Goal: Task Accomplishment & Management: Use online tool/utility

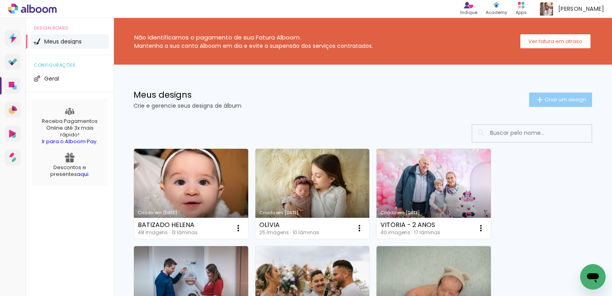
click at [566, 94] on paper-button "Criar um design" at bounding box center [560, 99] width 63 height 14
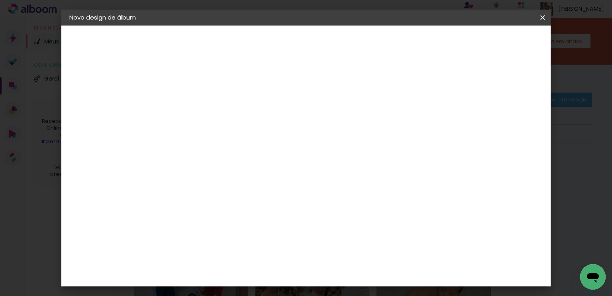
click at [200, 106] on input at bounding box center [200, 107] width 0 height 12
type input "HELENA 25X20"
click at [0, 0] on slot "Avançar" at bounding box center [0, 0] width 0 height 0
click at [247, 148] on input at bounding box center [220, 152] width 80 height 10
type input "GO"
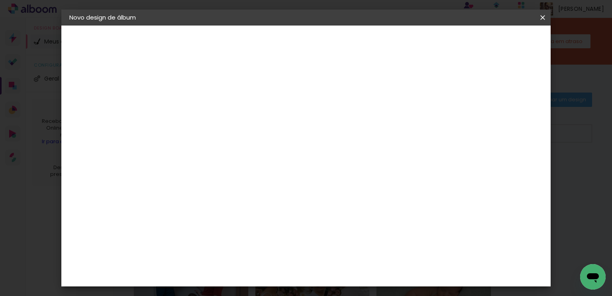
type paper-input "GO"
click at [214, 177] on div "Go image" at bounding box center [204, 181] width 20 height 13
click at [0, 0] on slot "Tamanho Livre" at bounding box center [0, 0] width 0 height 0
click at [247, 172] on paper-item "Go image" at bounding box center [212, 181] width 70 height 21
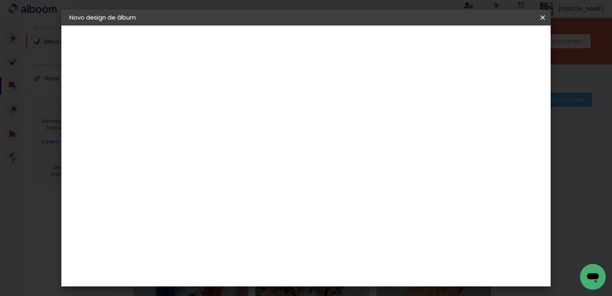
click at [0, 0] on slot "Avançar" at bounding box center [0, 0] width 0 height 0
click at [231, 133] on input "text" at bounding box center [215, 139] width 31 height 12
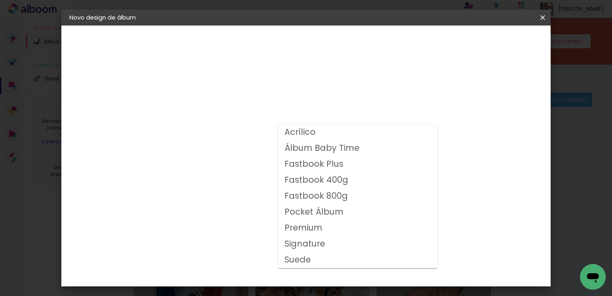
click at [0, 0] on slot "Fastbook 800g" at bounding box center [0, 0] width 0 height 0
type input "Fastbook 800g"
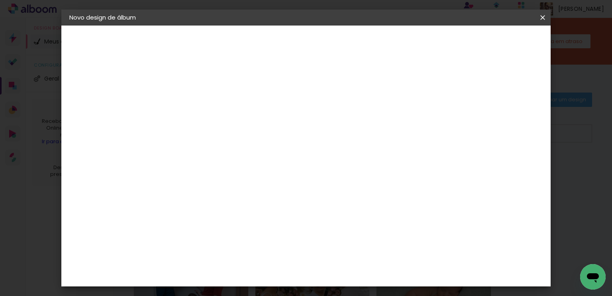
scroll to position [199, 0]
click at [253, 278] on span "20 × 25" at bounding box center [234, 288] width 37 height 21
click at [0, 0] on slot "Avançar" at bounding box center [0, 0] width 0 height 0
click at [343, 87] on div at bounding box center [339, 85] width 7 height 7
type paper-checkbox "on"
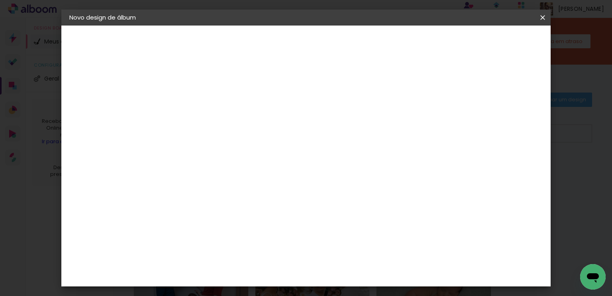
click at [388, 42] on span "Iniciar design" at bounding box center [370, 44] width 36 height 11
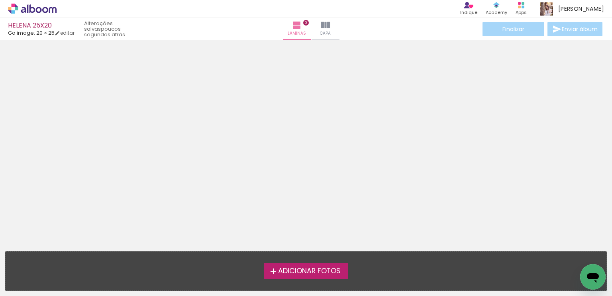
click at [306, 272] on span "Adicionar Fotos" at bounding box center [309, 270] width 63 height 7
click at [0, 0] on input "file" at bounding box center [0, 0] width 0 height 0
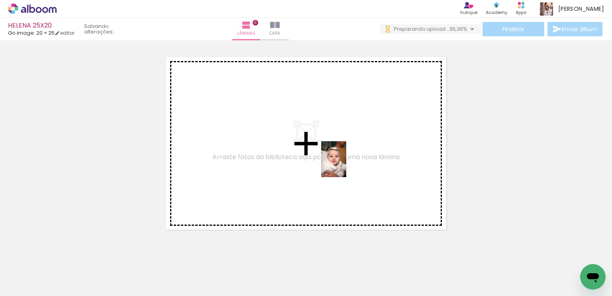
drag, startPoint x: 82, startPoint y: 273, endPoint x: 364, endPoint y: 157, distance: 304.3
click at [364, 157] on quentale-workspace at bounding box center [306, 148] width 612 height 296
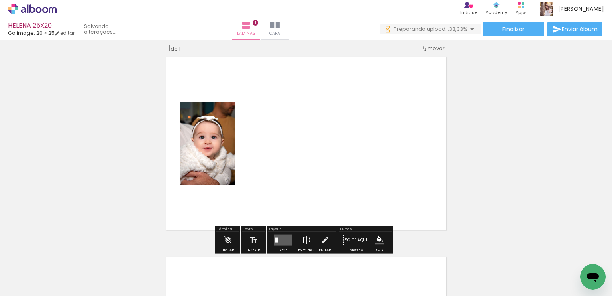
click at [304, 238] on iron-icon at bounding box center [306, 240] width 9 height 16
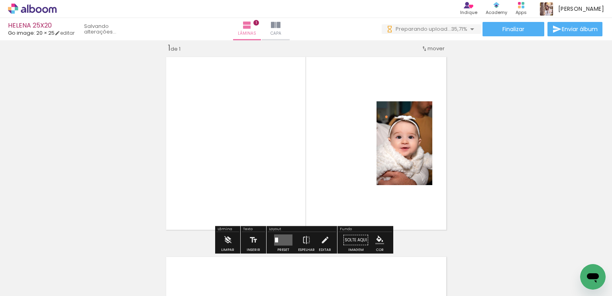
click at [284, 238] on quentale-layouter at bounding box center [283, 239] width 18 height 11
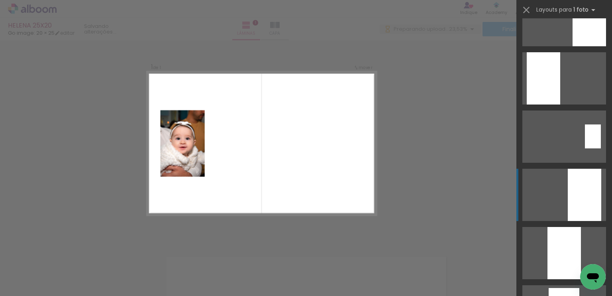
scroll to position [279, 0]
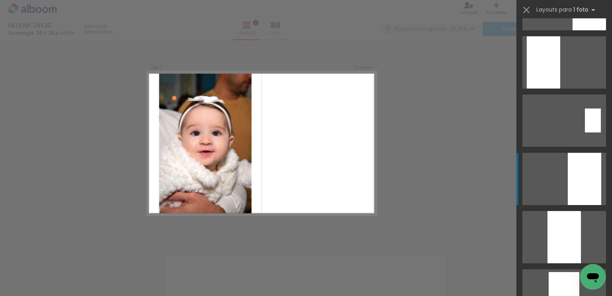
click at [584, 177] on div at bounding box center [584, 179] width 33 height 52
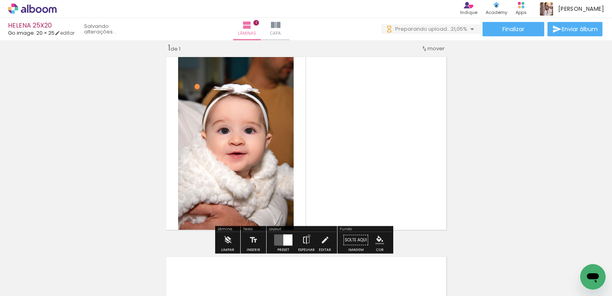
click at [307, 235] on iron-icon at bounding box center [306, 240] width 9 height 16
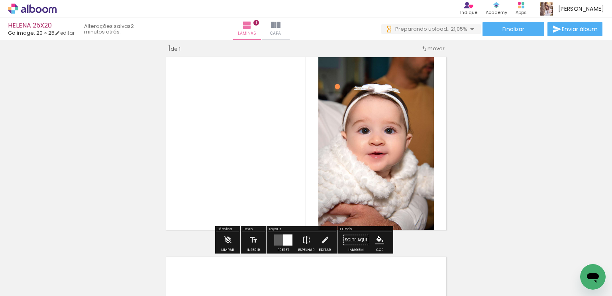
scroll to position [0, 0]
click at [527, 164] on div "Inserir lâmina 1 de 1" at bounding box center [306, 233] width 612 height 400
click at [285, 237] on div at bounding box center [287, 239] width 9 height 11
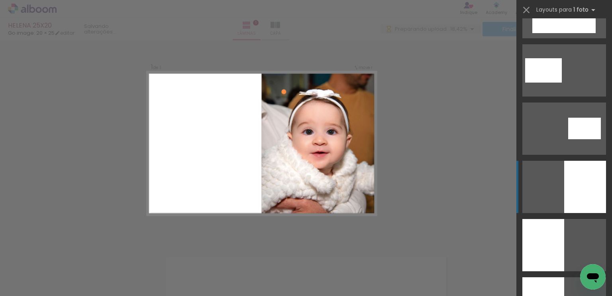
click at [587, 193] on div at bounding box center [585, 187] width 42 height 52
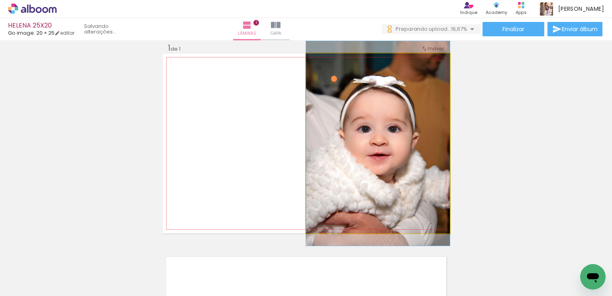
drag, startPoint x: 382, startPoint y: 158, endPoint x: 369, endPoint y: 158, distance: 12.4
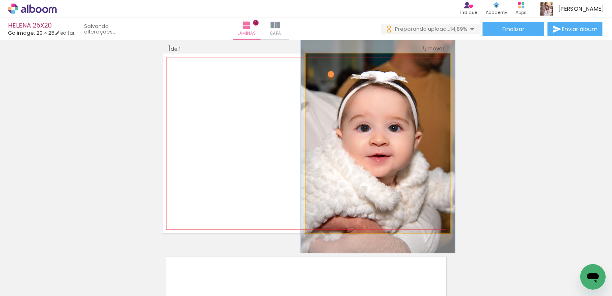
type paper-slider "107"
click at [324, 62] on div at bounding box center [326, 61] width 7 height 7
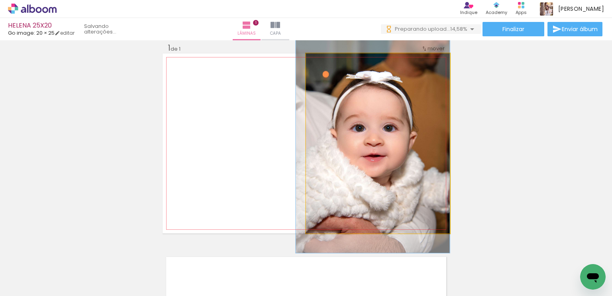
drag, startPoint x: 386, startPoint y: 178, endPoint x: 382, endPoint y: 178, distance: 4.4
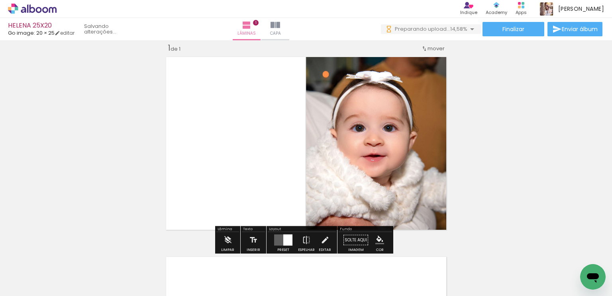
click at [506, 164] on div "Inserir lâmina 1 de 1" at bounding box center [306, 233] width 612 height 400
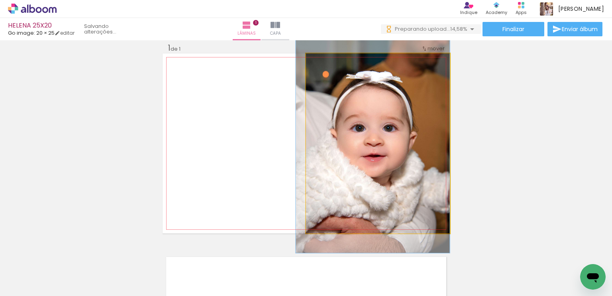
click at [421, 165] on quentale-photo at bounding box center [378, 143] width 144 height 180
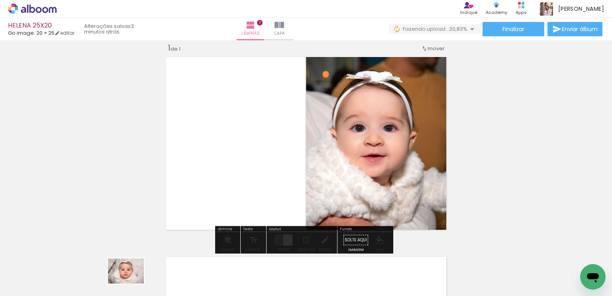
drag, startPoint x: 133, startPoint y: 274, endPoint x: 130, endPoint y: 285, distance: 11.5
click at [130, 283] on div at bounding box center [124, 269] width 39 height 28
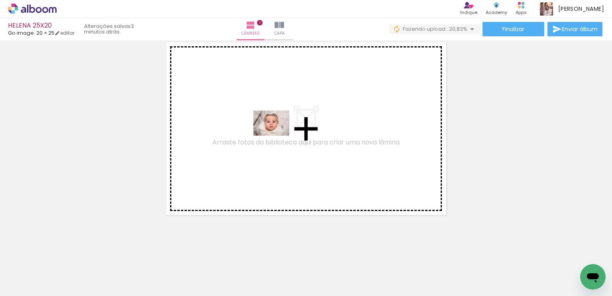
drag, startPoint x: 132, startPoint y: 273, endPoint x: 277, endPoint y: 134, distance: 200.9
click at [277, 134] on quentale-workspace at bounding box center [306, 148] width 612 height 296
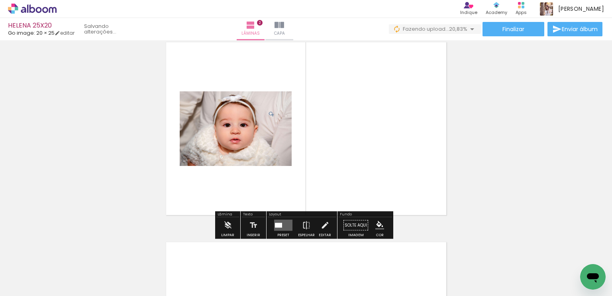
scroll to position [210, 0]
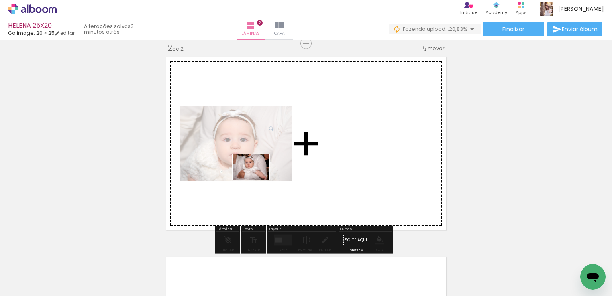
drag, startPoint x: 494, startPoint y: 274, endPoint x: 257, endPoint y: 178, distance: 255.6
click at [257, 178] on quentale-workspace at bounding box center [306, 148] width 612 height 296
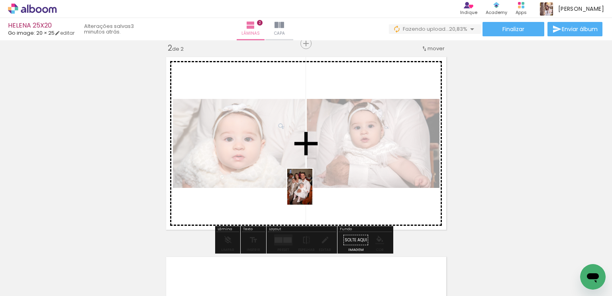
drag, startPoint x: 181, startPoint y: 268, endPoint x: 311, endPoint y: 192, distance: 150.3
click at [311, 192] on quentale-workspace at bounding box center [306, 148] width 612 height 296
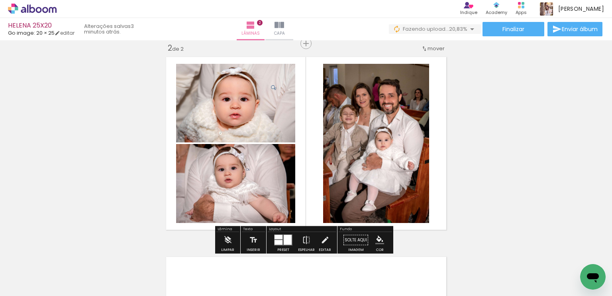
click at [290, 237] on div at bounding box center [284, 240] width 22 height 16
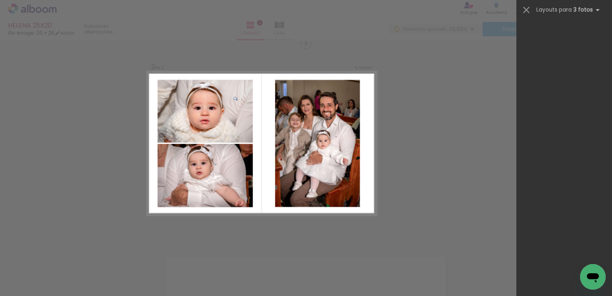
scroll to position [0, 0]
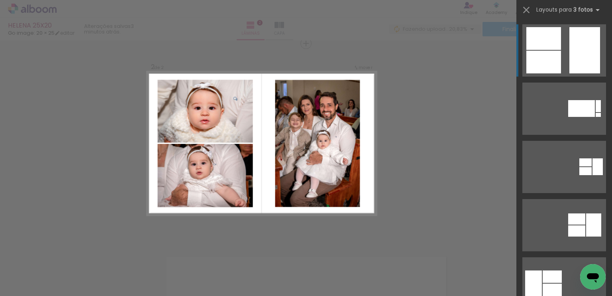
click at [290, 237] on div "Confirmar Cancelar" at bounding box center [306, 140] width 612 height 618
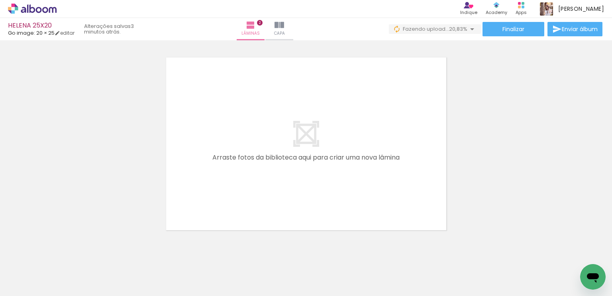
scroll to position [424, 0]
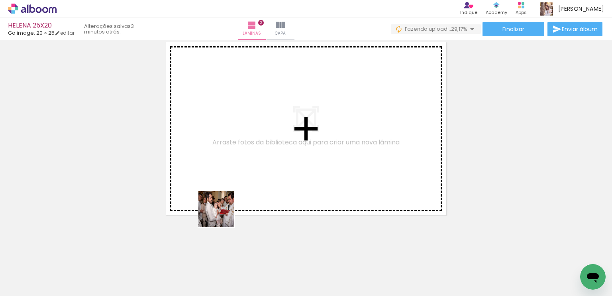
drag, startPoint x: 222, startPoint y: 269, endPoint x: 220, endPoint y: 149, distance: 119.9
click at [220, 149] on quentale-workspace at bounding box center [306, 148] width 612 height 296
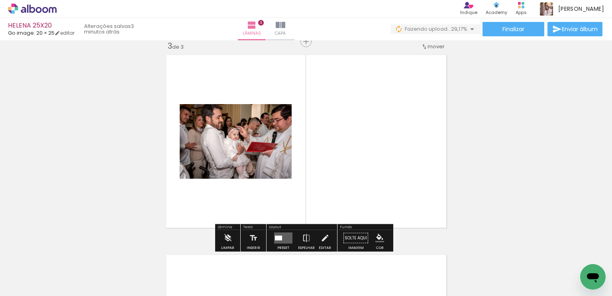
scroll to position [409, 0]
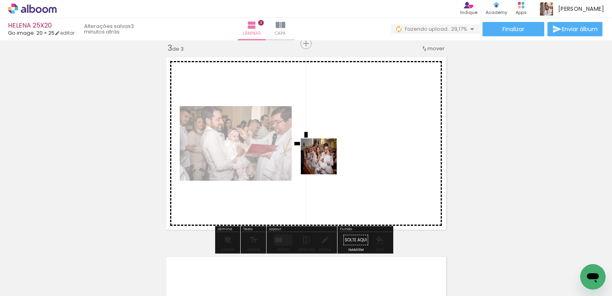
drag, startPoint x: 267, startPoint y: 268, endPoint x: 326, endPoint y: 153, distance: 129.4
click at [326, 153] on quentale-workspace at bounding box center [306, 148] width 612 height 296
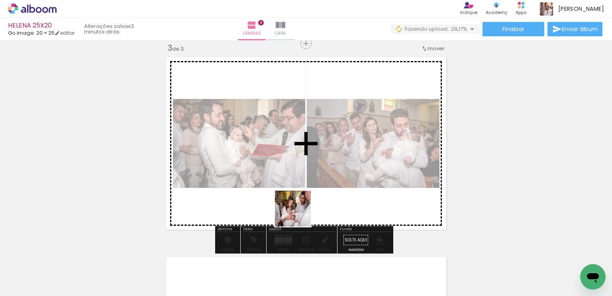
drag, startPoint x: 303, startPoint y: 276, endPoint x: 299, endPoint y: 191, distance: 85.4
click at [299, 191] on quentale-workspace at bounding box center [306, 148] width 612 height 296
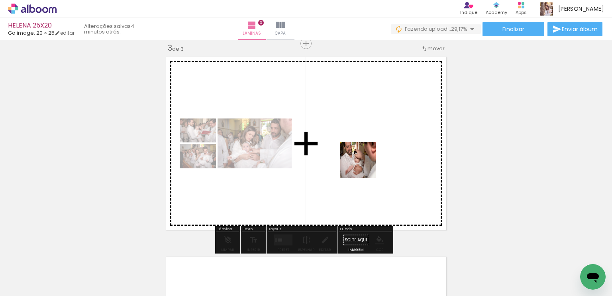
drag, startPoint x: 445, startPoint y: 277, endPoint x: 363, endPoint y: 165, distance: 138.0
click at [363, 165] on quentale-workspace at bounding box center [306, 148] width 612 height 296
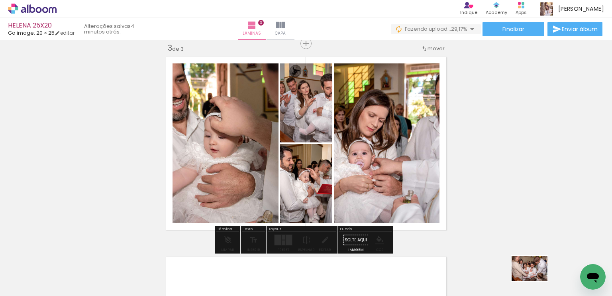
drag, startPoint x: 528, startPoint y: 274, endPoint x: 536, endPoint y: 279, distance: 9.4
click at [536, 279] on div at bounding box center [525, 269] width 39 height 28
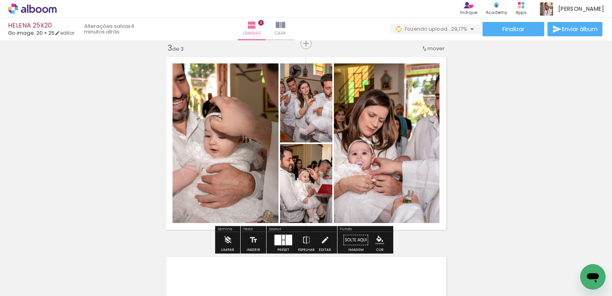
drag, startPoint x: 547, startPoint y: 279, endPoint x: 541, endPoint y: 277, distance: 5.4
click at [542, 278] on div at bounding box center [525, 269] width 39 height 28
click at [540, 277] on div at bounding box center [525, 269] width 39 height 28
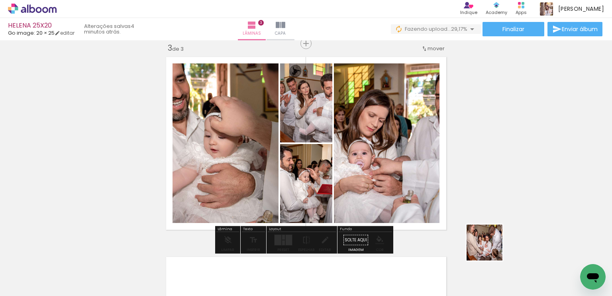
drag, startPoint x: 540, startPoint y: 276, endPoint x: 403, endPoint y: 191, distance: 161.0
click at [403, 191] on quentale-workspace at bounding box center [306, 148] width 612 height 296
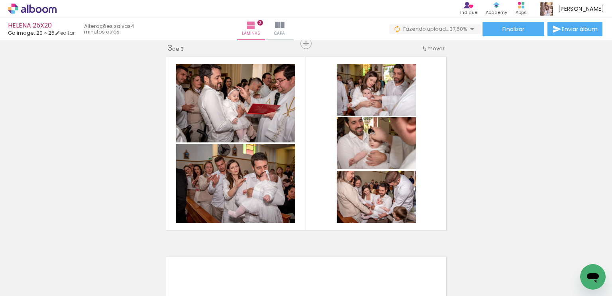
scroll to position [0, 232]
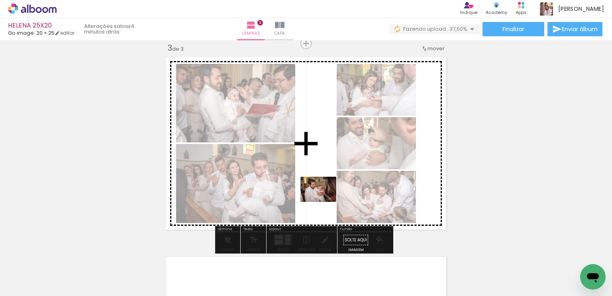
drag, startPoint x: 489, startPoint y: 268, endPoint x: 319, endPoint y: 197, distance: 184.3
click at [319, 197] on quentale-workspace at bounding box center [306, 148] width 612 height 296
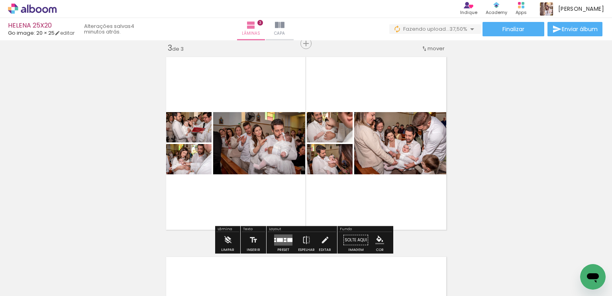
click at [287, 239] on div at bounding box center [289, 240] width 5 height 4
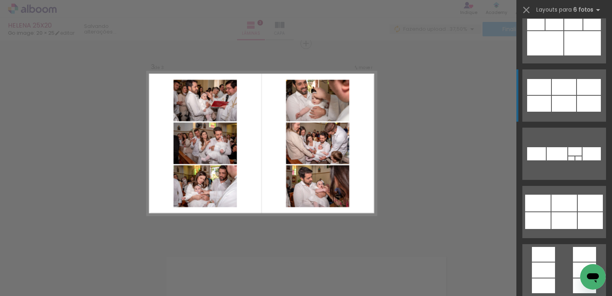
scroll to position [2430, 0]
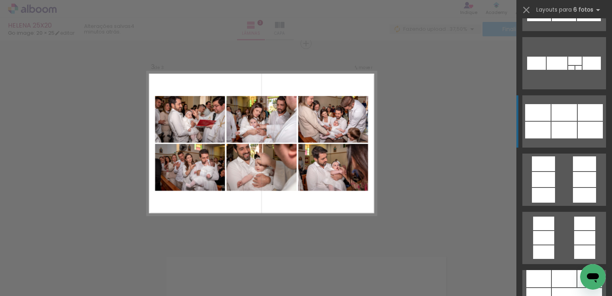
click at [578, 125] on div at bounding box center [590, 130] width 25 height 17
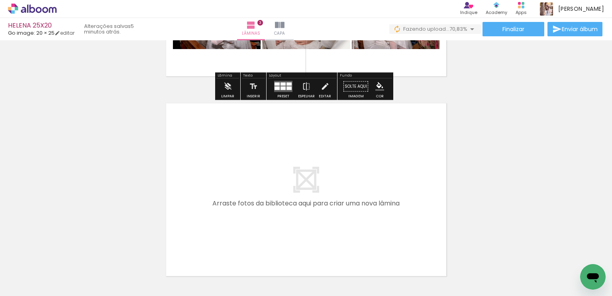
scroll to position [569, 0]
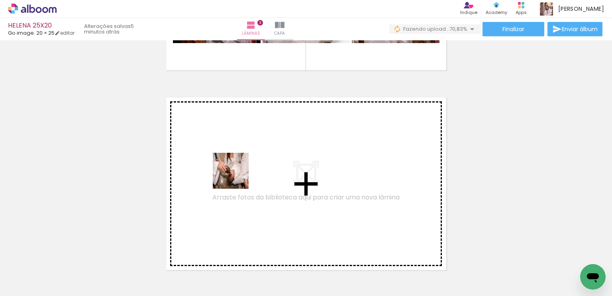
drag, startPoint x: 128, startPoint y: 273, endPoint x: 239, endPoint y: 172, distance: 150.9
click at [239, 172] on quentale-workspace at bounding box center [306, 148] width 612 height 296
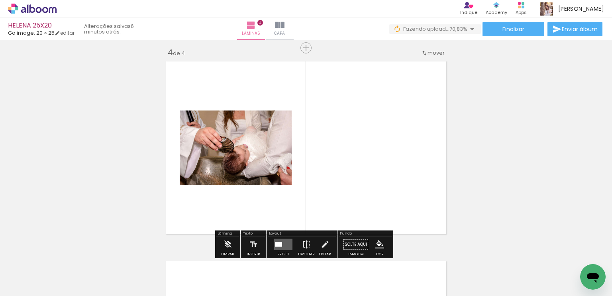
scroll to position [609, 0]
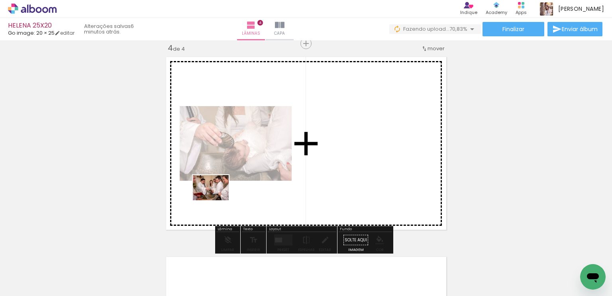
drag, startPoint x: 155, startPoint y: 272, endPoint x: 217, endPoint y: 199, distance: 95.9
click at [217, 199] on quentale-workspace at bounding box center [306, 148] width 612 height 296
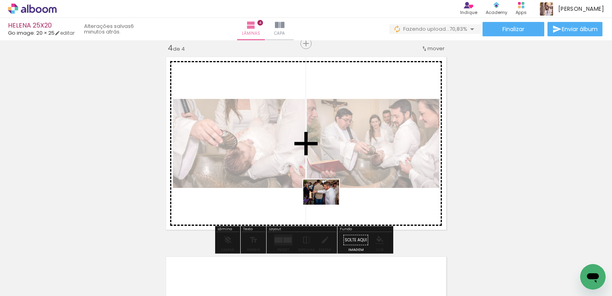
drag, startPoint x: 348, startPoint y: 271, endPoint x: 327, endPoint y: 203, distance: 70.8
click at [327, 203] on quentale-workspace at bounding box center [306, 148] width 612 height 296
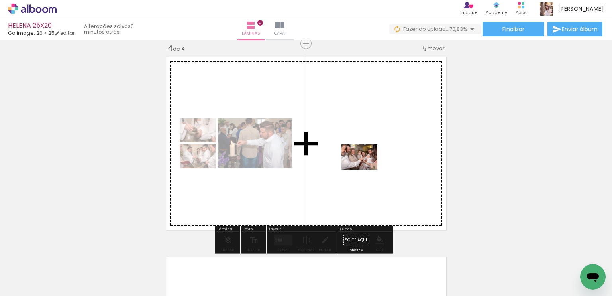
drag, startPoint x: 391, startPoint y: 268, endPoint x: 365, endPoint y: 168, distance: 103.3
click at [365, 168] on quentale-workspace at bounding box center [306, 148] width 612 height 296
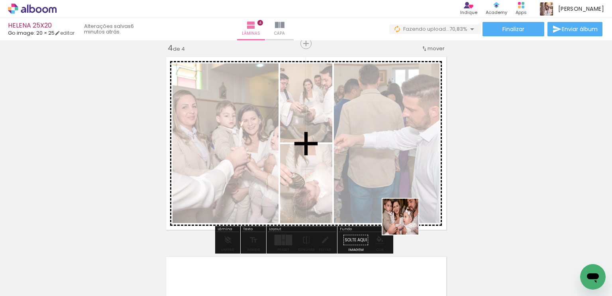
drag, startPoint x: 427, startPoint y: 261, endPoint x: 396, endPoint y: 198, distance: 69.3
click at [396, 198] on quentale-workspace at bounding box center [306, 148] width 612 height 296
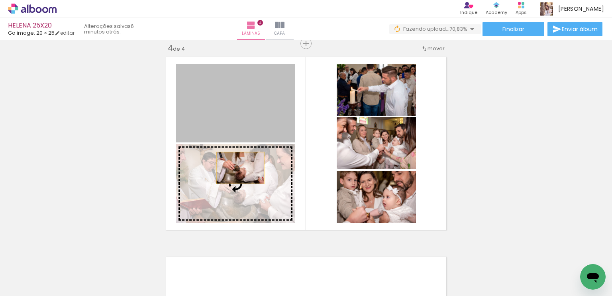
drag, startPoint x: 240, startPoint y: 120, endPoint x: 237, endPoint y: 171, distance: 50.3
click at [0, 0] on slot at bounding box center [0, 0] width 0 height 0
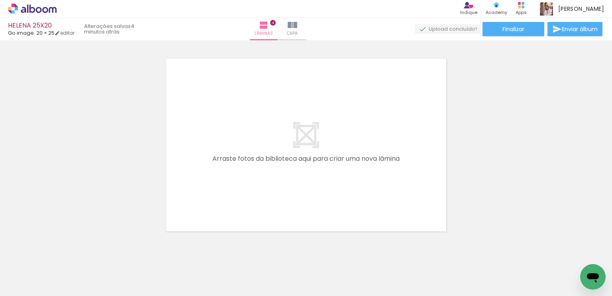
scroll to position [808, 0]
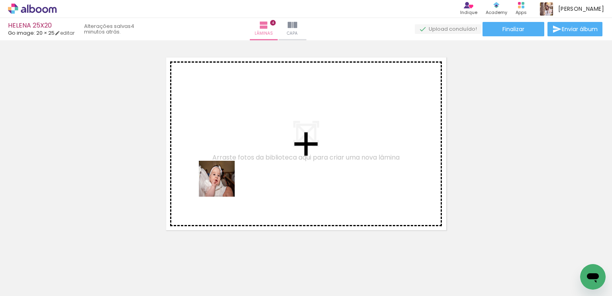
drag, startPoint x: 210, startPoint y: 266, endPoint x: 223, endPoint y: 186, distance: 81.2
click at [223, 183] on quentale-workspace at bounding box center [306, 148] width 612 height 296
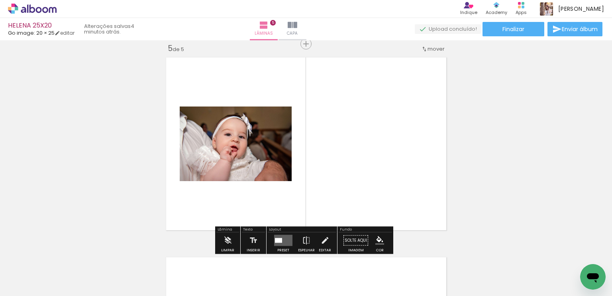
scroll to position [808, 0]
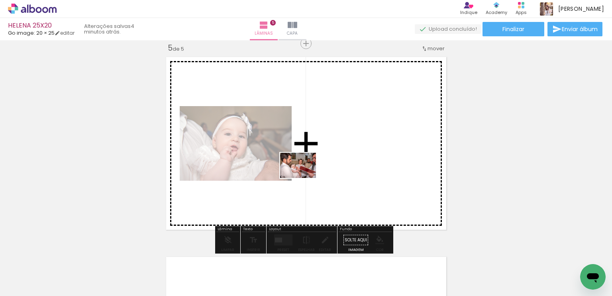
drag, startPoint x: 249, startPoint y: 270, endPoint x: 304, endPoint y: 176, distance: 108.8
click at [304, 176] on quentale-workspace at bounding box center [306, 148] width 612 height 296
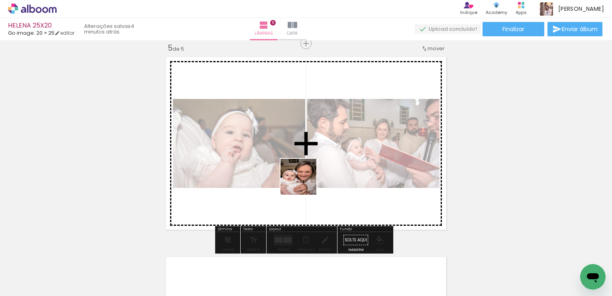
drag, startPoint x: 290, startPoint y: 267, endPoint x: 305, endPoint y: 177, distance: 91.3
click at [305, 177] on quentale-workspace at bounding box center [306, 148] width 612 height 296
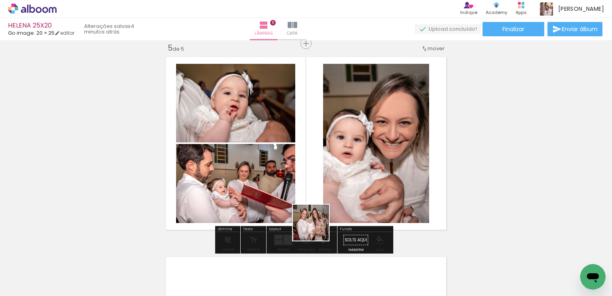
drag, startPoint x: 333, startPoint y: 266, endPoint x: 358, endPoint y: 238, distance: 37.5
click at [302, 175] on quentale-workspace at bounding box center [306, 148] width 612 height 296
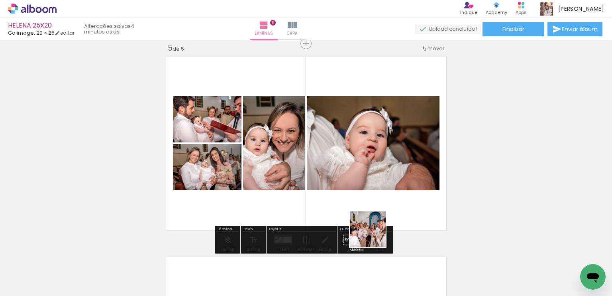
drag, startPoint x: 377, startPoint y: 276, endPoint x: 373, endPoint y: 184, distance: 91.7
click at [371, 186] on quentale-workspace at bounding box center [306, 148] width 612 height 296
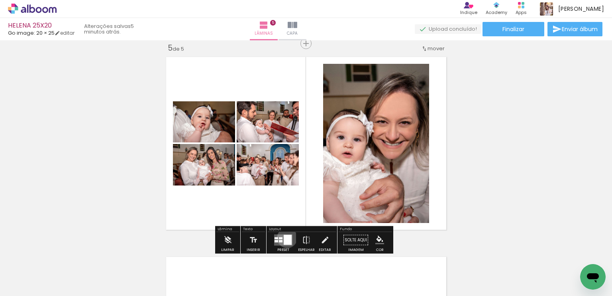
click at [285, 237] on div at bounding box center [288, 240] width 8 height 10
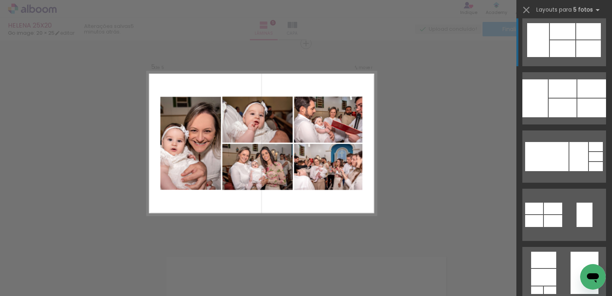
scroll to position [120, 0]
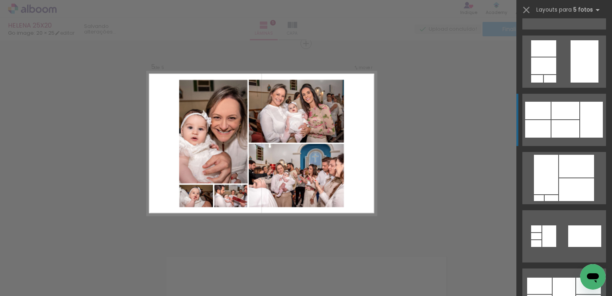
scroll to position [279, 0]
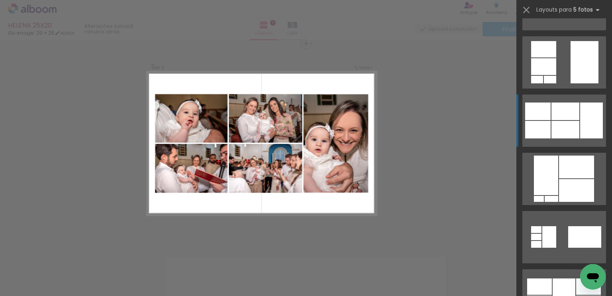
click at [575, 114] on div at bounding box center [565, 111] width 28 height 18
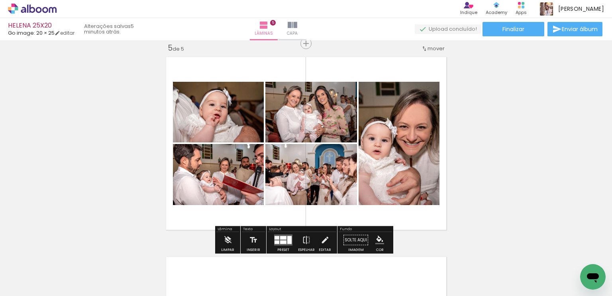
click at [283, 240] on quentale-layouter at bounding box center [283, 239] width 18 height 11
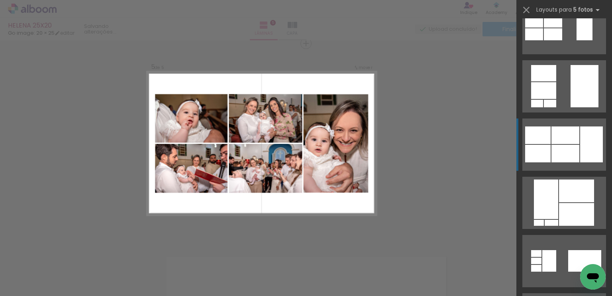
scroll to position [269, 0]
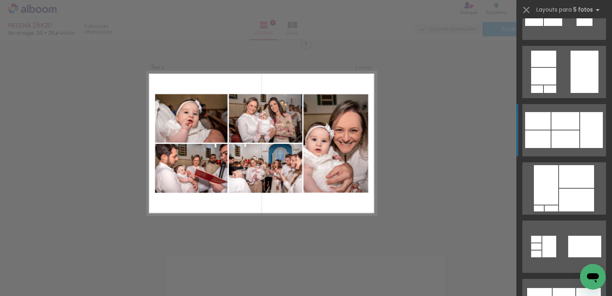
click at [574, 138] on div at bounding box center [565, 139] width 28 height 18
click at [563, 124] on div at bounding box center [565, 121] width 28 height 18
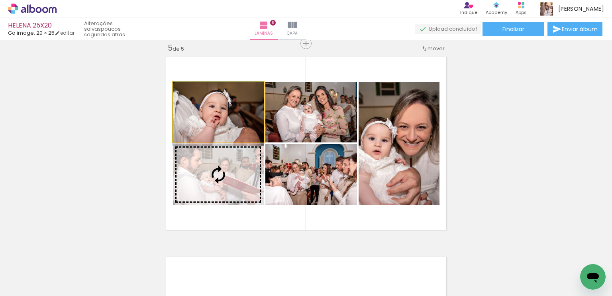
drag, startPoint x: 226, startPoint y: 129, endPoint x: 225, endPoint y: 167, distance: 37.9
click at [0, 0] on slot at bounding box center [0, 0] width 0 height 0
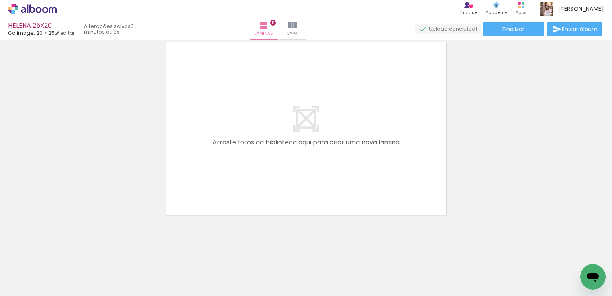
scroll to position [0, 1140]
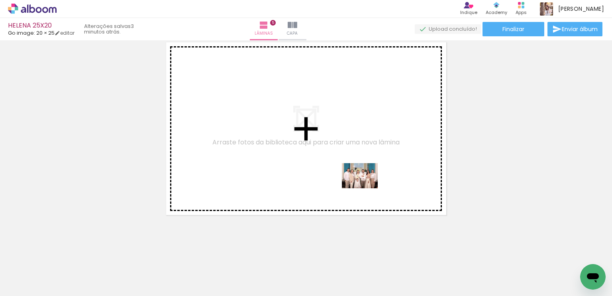
drag, startPoint x: 379, startPoint y: 276, endPoint x: 366, endPoint y: 187, distance: 89.9
click at [366, 187] on quentale-workspace at bounding box center [306, 148] width 612 height 296
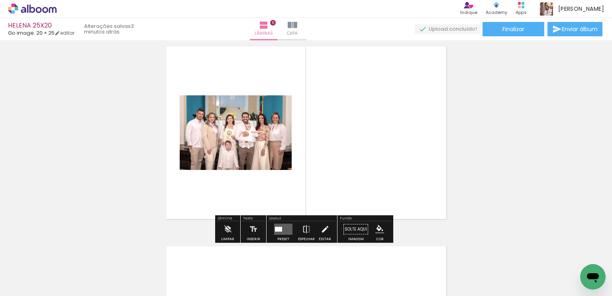
scroll to position [1008, 0]
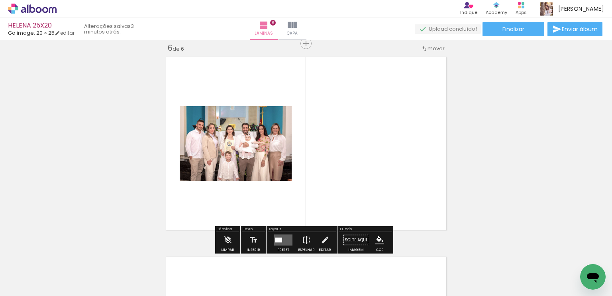
click at [279, 237] on div at bounding box center [278, 239] width 7 height 5
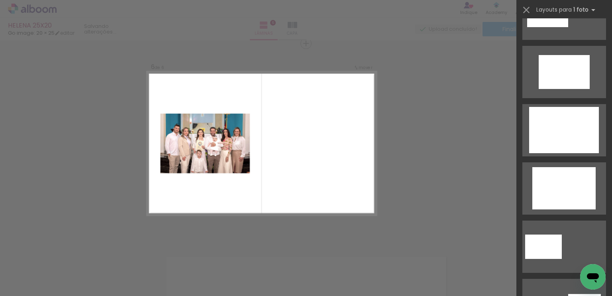
scroll to position [0, 0]
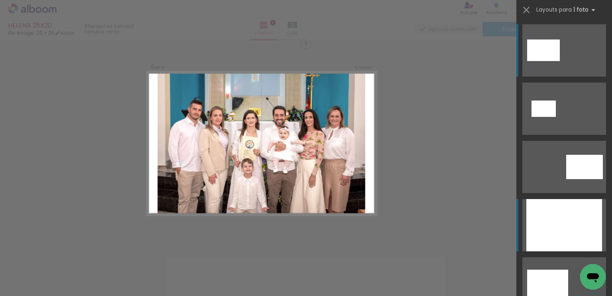
click at [567, 228] on div at bounding box center [564, 225] width 76 height 52
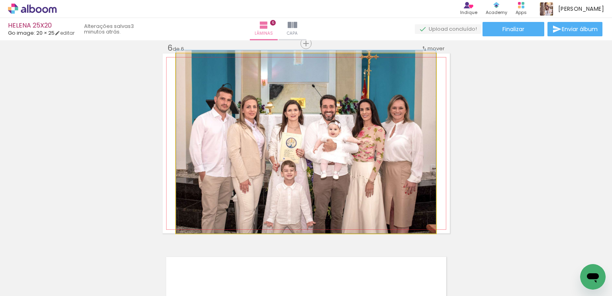
drag, startPoint x: 332, startPoint y: 173, endPoint x: 332, endPoint y: 159, distance: 14.3
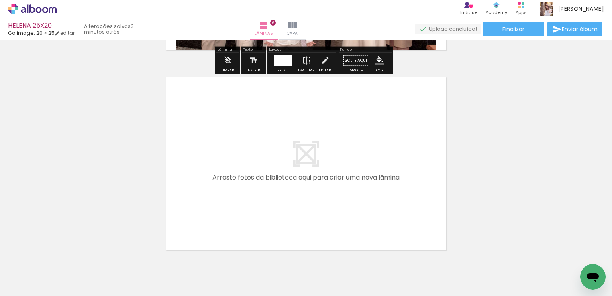
scroll to position [1207, 0]
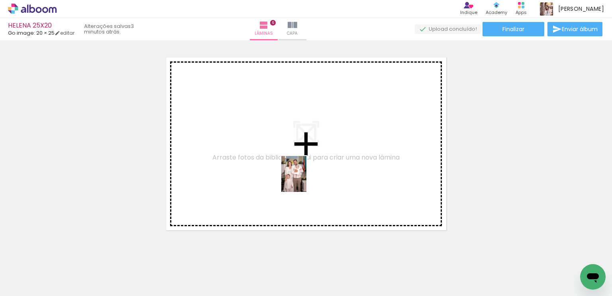
drag, startPoint x: 326, startPoint y: 270, endPoint x: 305, endPoint y: 179, distance: 94.0
click at [305, 179] on quentale-workspace at bounding box center [306, 148] width 612 height 296
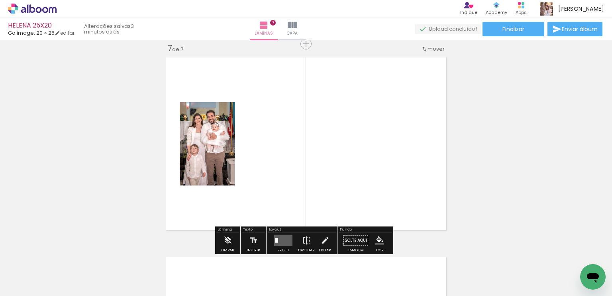
scroll to position [1208, 0]
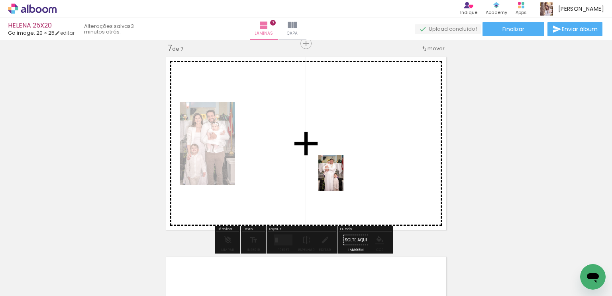
drag, startPoint x: 419, startPoint y: 275, endPoint x: 342, endPoint y: 179, distance: 123.3
click at [342, 179] on quentale-workspace at bounding box center [306, 148] width 612 height 296
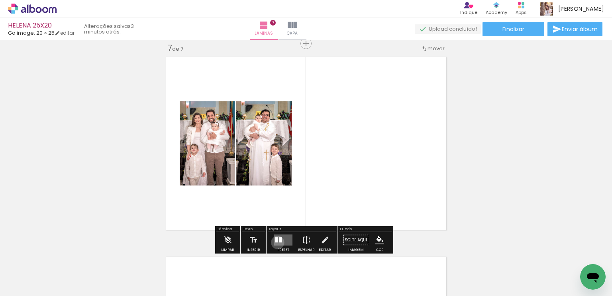
click at [276, 242] on div at bounding box center [276, 239] width 3 height 5
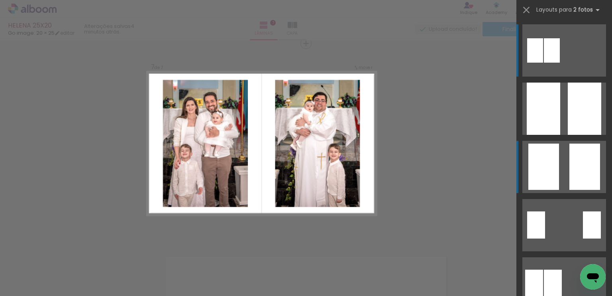
click at [579, 147] on div at bounding box center [584, 166] width 31 height 46
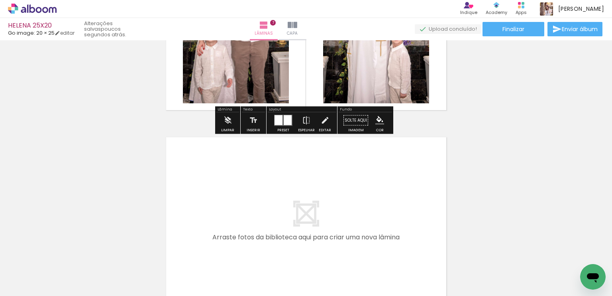
scroll to position [1407, 0]
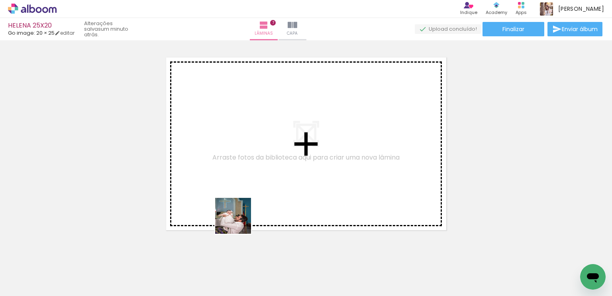
drag, startPoint x: 240, startPoint y: 274, endPoint x: 237, endPoint y: 186, distance: 87.3
click at [237, 186] on quentale-workspace at bounding box center [306, 148] width 612 height 296
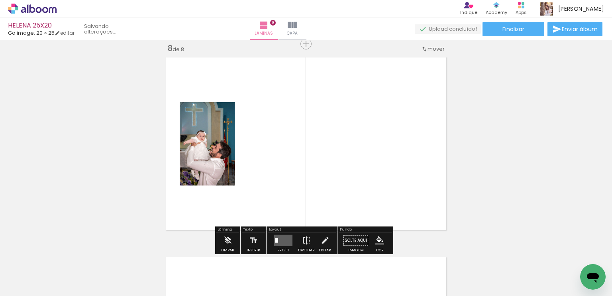
scroll to position [1407, 0]
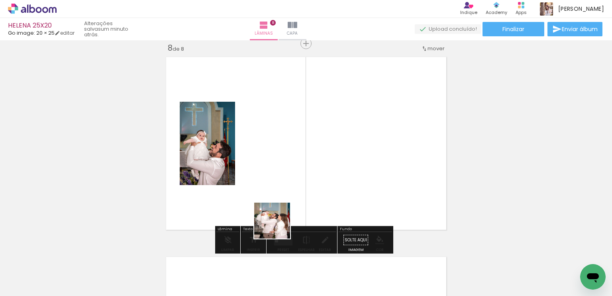
drag, startPoint x: 287, startPoint y: 276, endPoint x: 281, endPoint y: 171, distance: 105.4
click at [281, 171] on quentale-workspace at bounding box center [306, 148] width 612 height 296
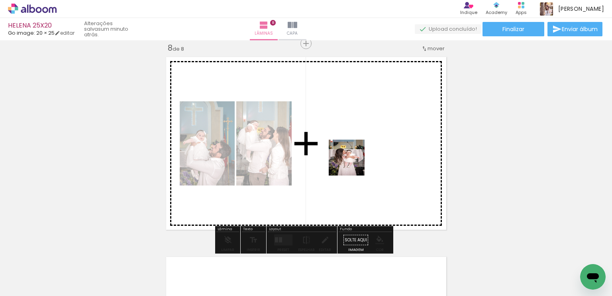
drag, startPoint x: 464, startPoint y: 274, endPoint x: 351, endPoint y: 162, distance: 159.2
click at [351, 162] on quentale-workspace at bounding box center [306, 148] width 612 height 296
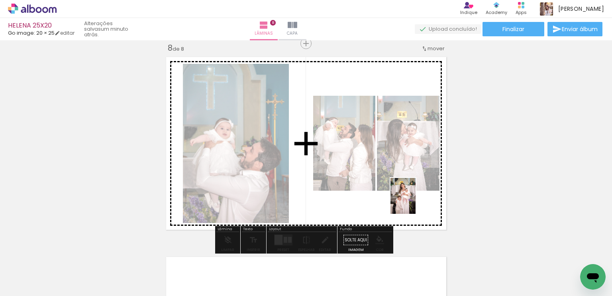
drag, startPoint x: 508, startPoint y: 274, endPoint x: 414, endPoint y: 202, distance: 118.1
click at [414, 202] on quentale-workspace at bounding box center [306, 148] width 612 height 296
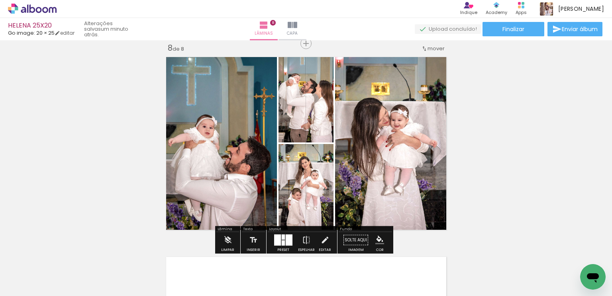
click at [289, 236] on div at bounding box center [289, 239] width 7 height 11
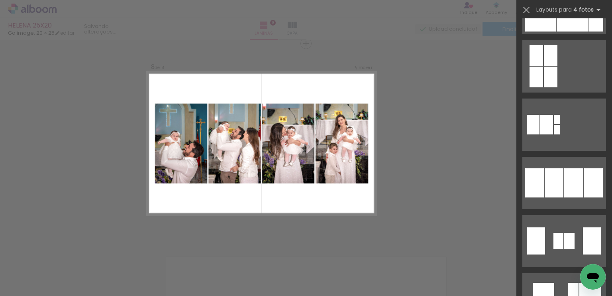
scroll to position [598, 0]
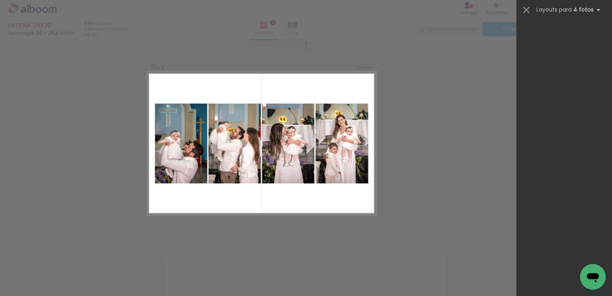
scroll to position [0, 1140]
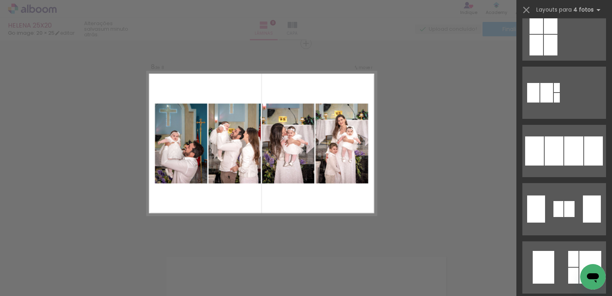
click at [578, 151] on div at bounding box center [573, 150] width 19 height 29
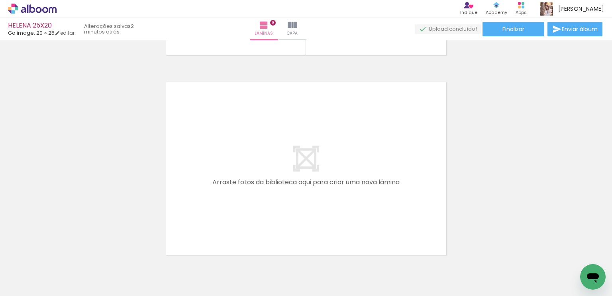
scroll to position [0, 938]
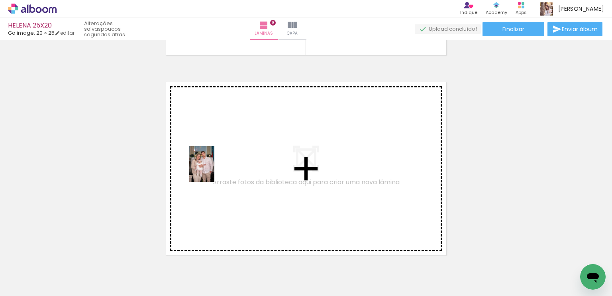
drag, startPoint x: 221, startPoint y: 273, endPoint x: 213, endPoint y: 170, distance: 103.1
click at [213, 170] on quentale-workspace at bounding box center [306, 148] width 612 height 296
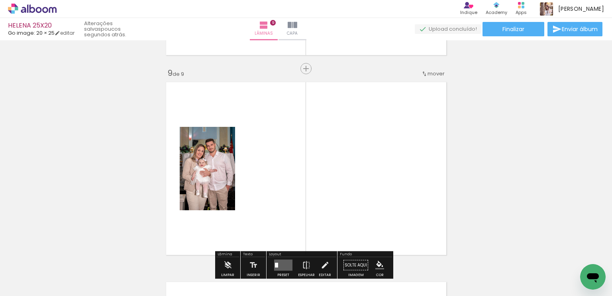
scroll to position [1607, 0]
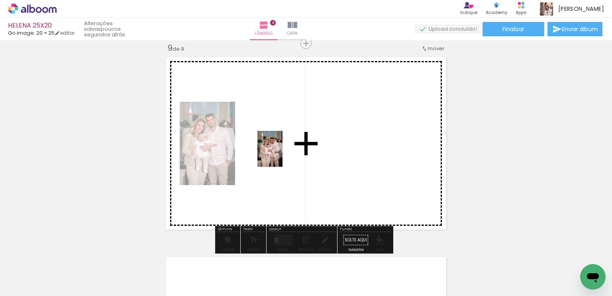
drag, startPoint x: 242, startPoint y: 208, endPoint x: 281, endPoint y: 155, distance: 66.5
click at [281, 155] on quentale-workspace at bounding box center [306, 148] width 612 height 296
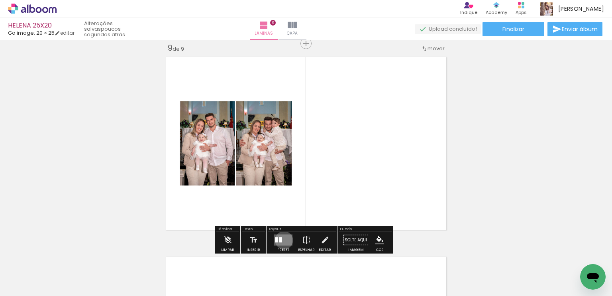
click at [282, 239] on quentale-layouter at bounding box center [283, 239] width 18 height 11
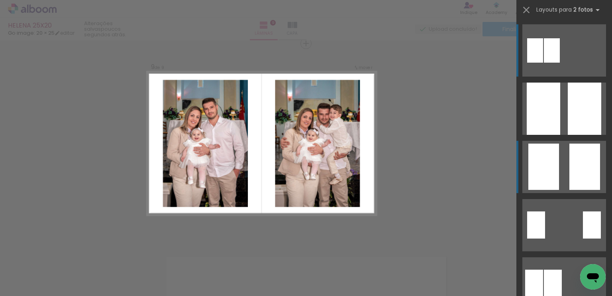
click at [581, 171] on div at bounding box center [584, 166] width 31 height 46
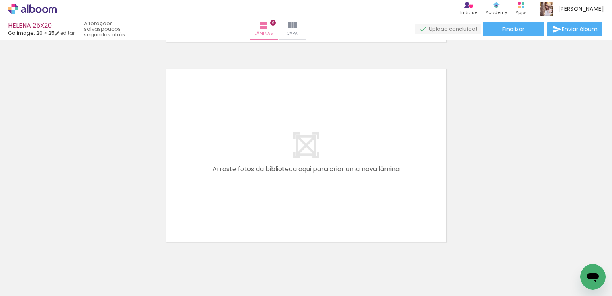
scroll to position [1806, 0]
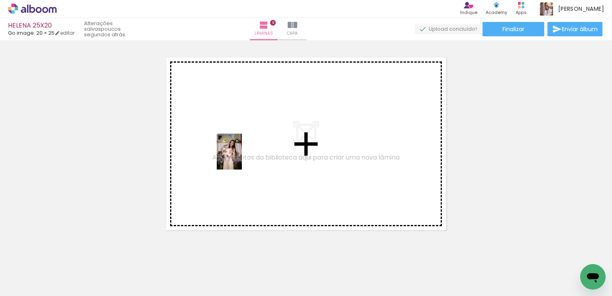
drag, startPoint x: 90, startPoint y: 269, endPoint x: 241, endPoint y: 157, distance: 187.8
click at [241, 157] on quentale-workspace at bounding box center [306, 148] width 612 height 296
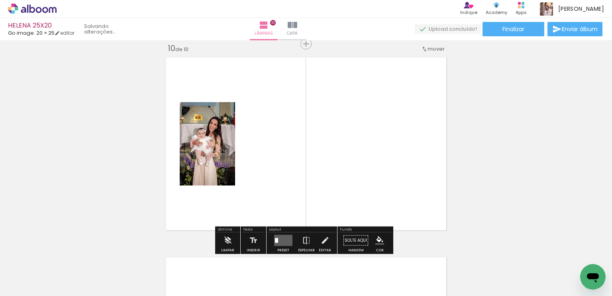
scroll to position [1807, 0]
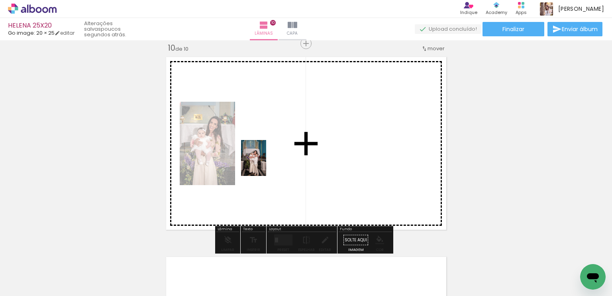
drag, startPoint x: 134, startPoint y: 272, endPoint x: 265, endPoint y: 164, distance: 170.1
click at [265, 164] on quentale-workspace at bounding box center [306, 148] width 612 height 296
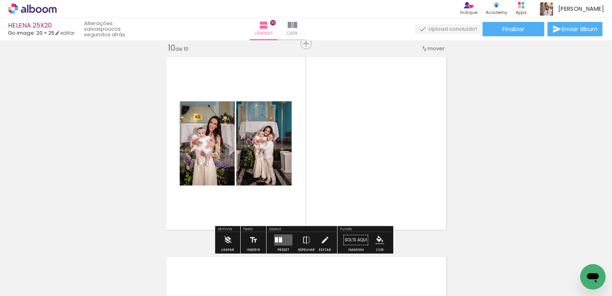
scroll to position [0, 813]
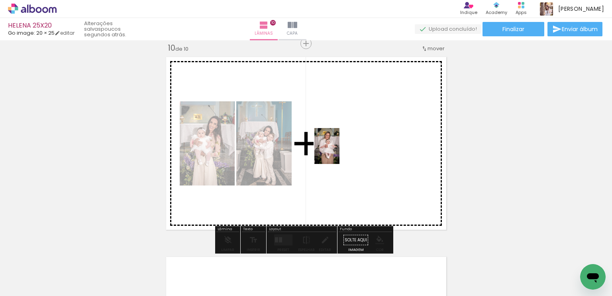
drag, startPoint x: 168, startPoint y: 274, endPoint x: 347, endPoint y: 146, distance: 219.9
click at [347, 146] on quentale-workspace at bounding box center [306, 148] width 612 height 296
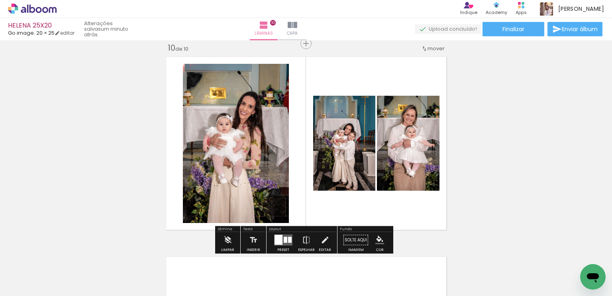
click at [288, 239] on div at bounding box center [290, 240] width 4 height 6
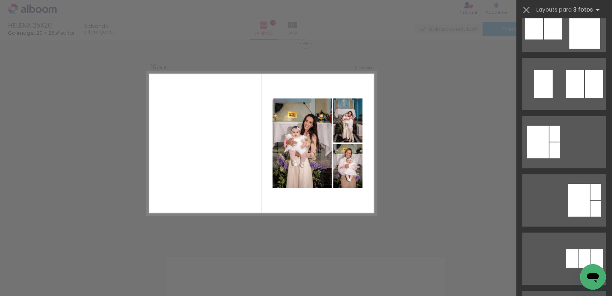
scroll to position [398, 0]
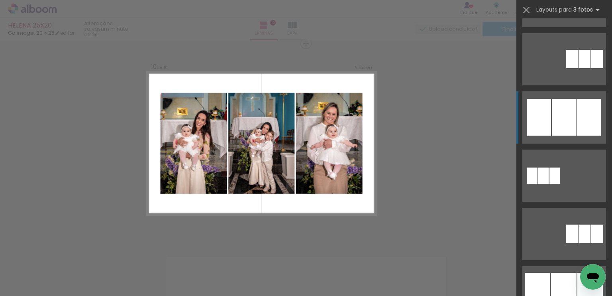
click at [581, 114] on div at bounding box center [589, 117] width 24 height 37
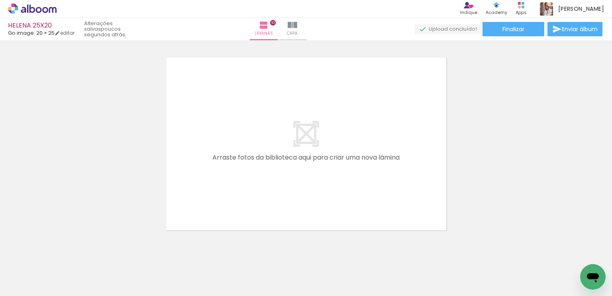
scroll to position [0, 1275]
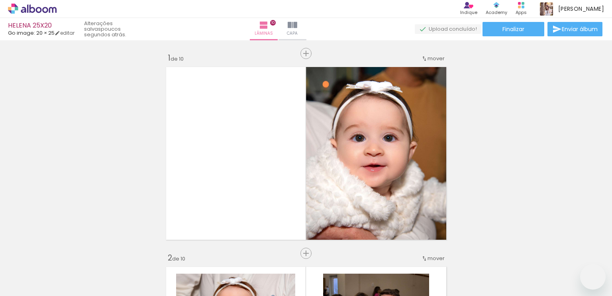
click at [273, 166] on quentale-workspace at bounding box center [306, 148] width 612 height 296
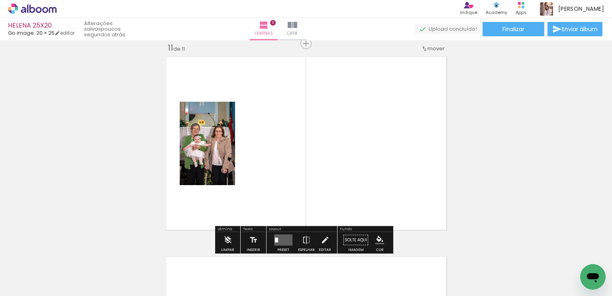
scroll to position [0, 903]
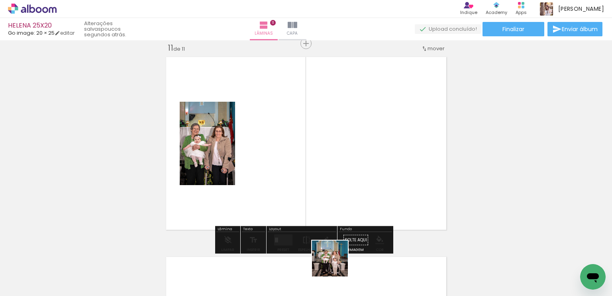
drag, startPoint x: 340, startPoint y: 273, endPoint x: 312, endPoint y: 165, distance: 111.1
click at [312, 165] on quentale-workspace at bounding box center [306, 148] width 612 height 296
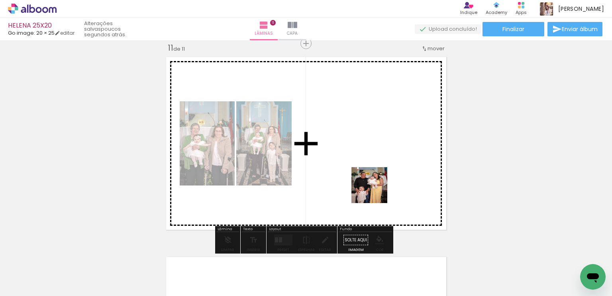
drag, startPoint x: 376, startPoint y: 229, endPoint x: 384, endPoint y: 192, distance: 37.0
click at [375, 165] on quentale-workspace at bounding box center [306, 148] width 612 height 296
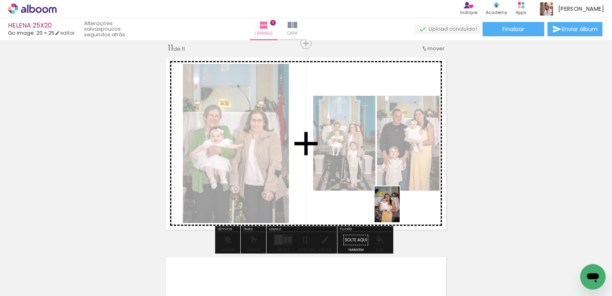
drag, startPoint x: 435, startPoint y: 272, endPoint x: 398, endPoint y: 210, distance: 71.6
click at [398, 210] on quentale-workspace at bounding box center [306, 148] width 612 height 296
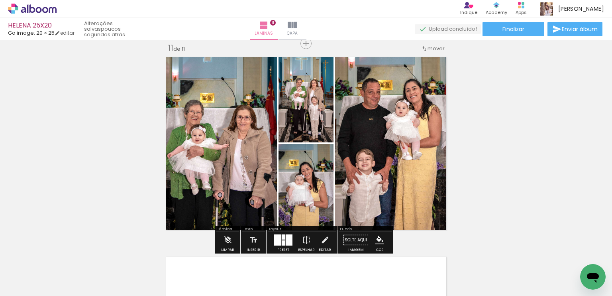
click at [288, 237] on div at bounding box center [289, 239] width 7 height 11
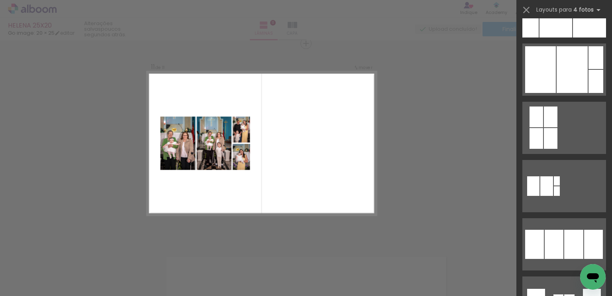
scroll to position [518, 0]
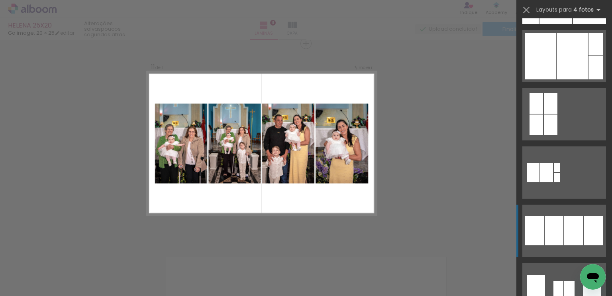
click at [572, 223] on div at bounding box center [573, 230] width 19 height 29
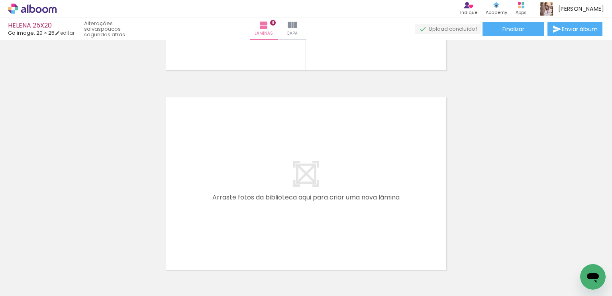
scroll to position [0, 1468]
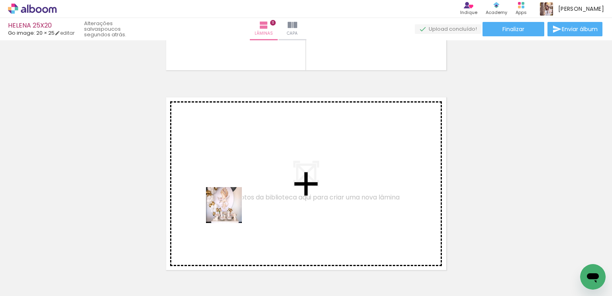
drag, startPoint x: 227, startPoint y: 270, endPoint x: 236, endPoint y: 175, distance: 95.3
click at [236, 175] on quentale-workspace at bounding box center [306, 148] width 612 height 296
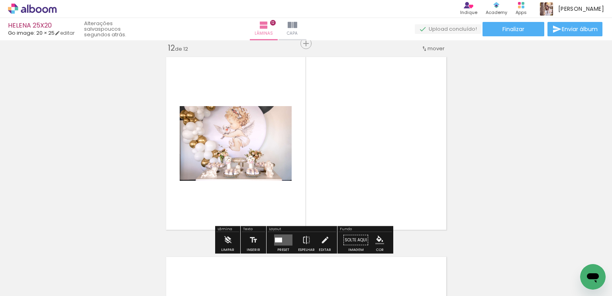
scroll to position [0, 1597]
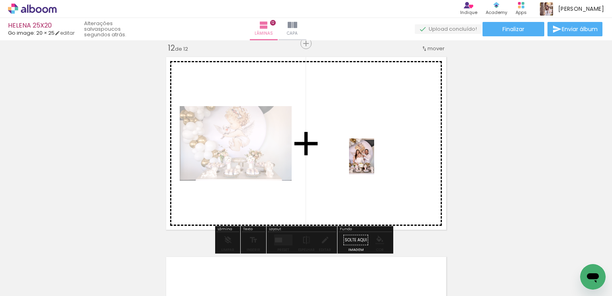
drag, startPoint x: 539, startPoint y: 269, endPoint x: 372, endPoint y: 162, distance: 198.3
click at [372, 162] on quentale-workspace at bounding box center [306, 148] width 612 height 296
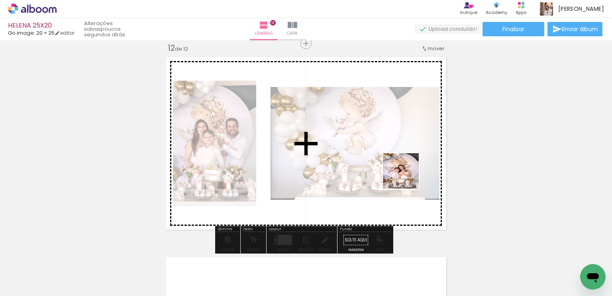
drag, startPoint x: 408, startPoint y: 255, endPoint x: 406, endPoint y: 172, distance: 83.3
click at [406, 172] on quentale-workspace at bounding box center [306, 148] width 612 height 296
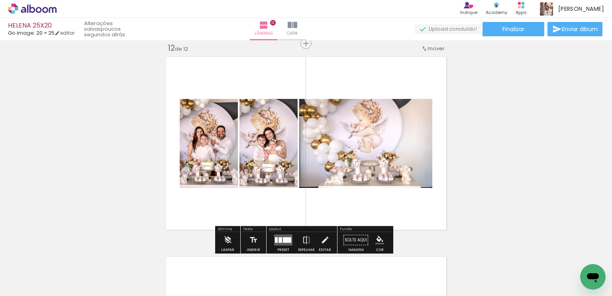
scroll to position [0, 1597]
click at [279, 240] on div at bounding box center [281, 240] width 4 height 6
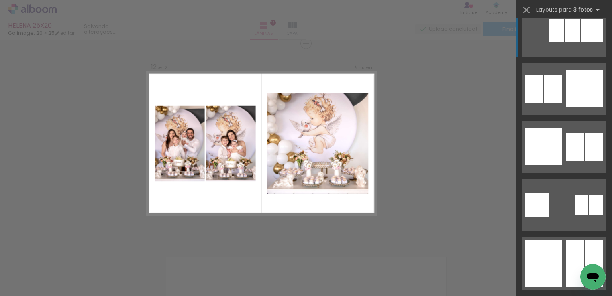
scroll to position [2988, 0]
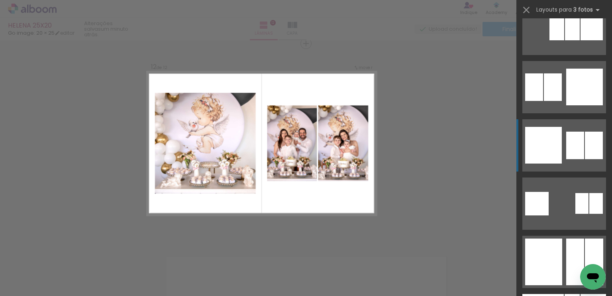
click at [588, 145] on div at bounding box center [594, 144] width 18 height 27
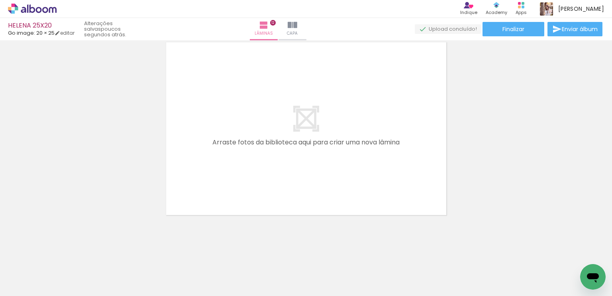
scroll to position [0, 1516]
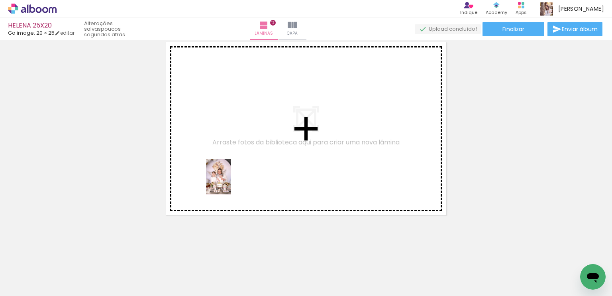
drag, startPoint x: 220, startPoint y: 271, endPoint x: 230, endPoint y: 182, distance: 89.4
click at [230, 182] on quentale-workspace at bounding box center [306, 148] width 612 height 296
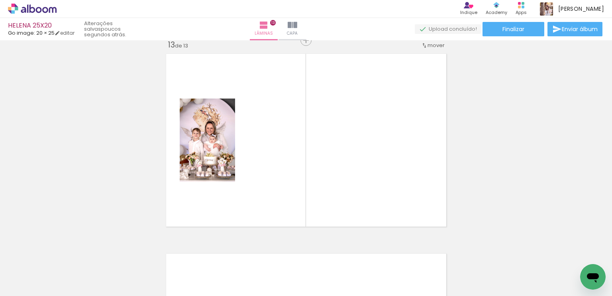
scroll to position [2405, 0]
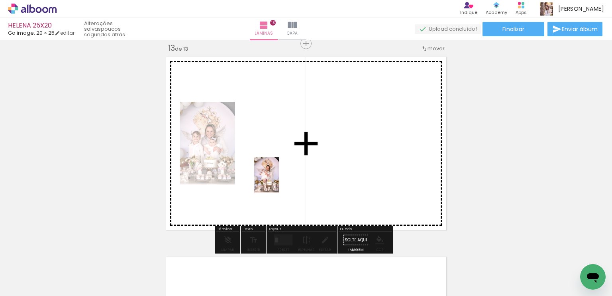
drag, startPoint x: 269, startPoint y: 255, endPoint x: 278, endPoint y: 181, distance: 75.0
click at [278, 181] on quentale-workspace at bounding box center [306, 148] width 612 height 296
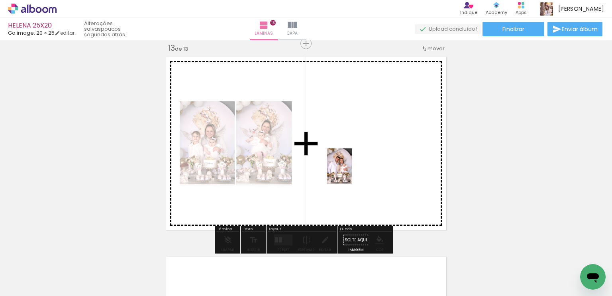
drag, startPoint x: 313, startPoint y: 282, endPoint x: 351, endPoint y: 172, distance: 115.8
click at [351, 172] on quentale-workspace at bounding box center [306, 148] width 612 height 296
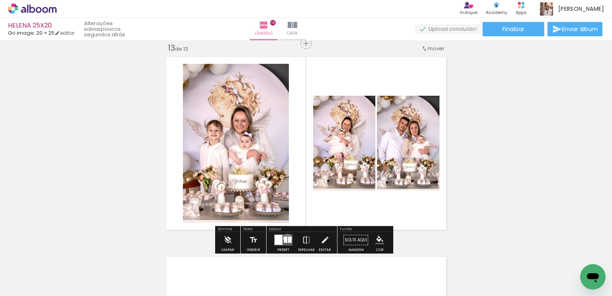
click at [288, 237] on div at bounding box center [290, 240] width 4 height 6
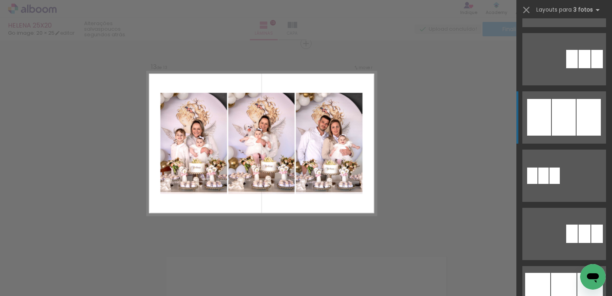
scroll to position [425, 0]
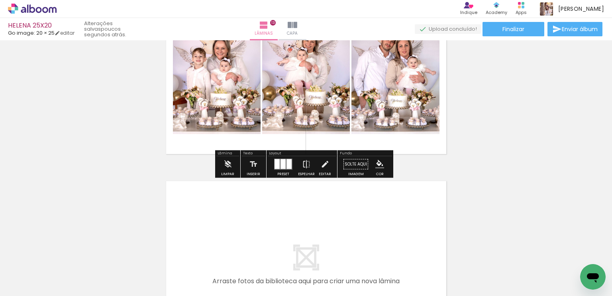
scroll to position [2565, 0]
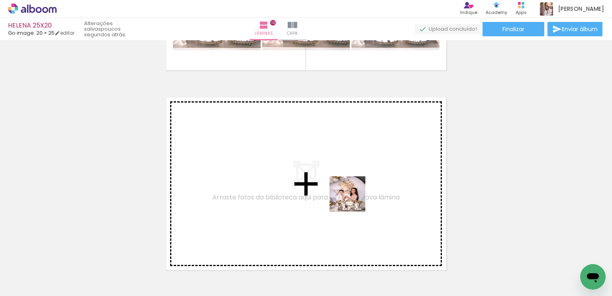
drag, startPoint x: 529, startPoint y: 269, endPoint x: 305, endPoint y: 183, distance: 239.9
click at [305, 183] on quentale-workspace at bounding box center [306, 148] width 612 height 296
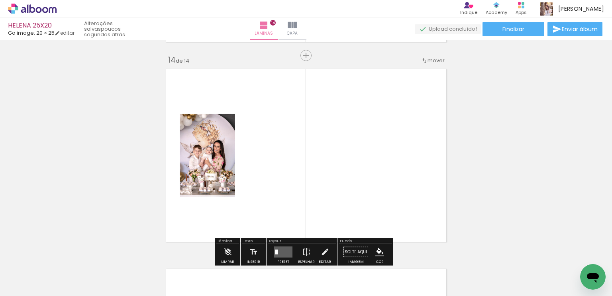
scroll to position [2605, 0]
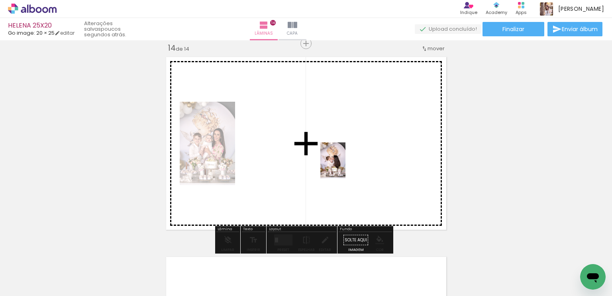
drag, startPoint x: 572, startPoint y: 269, endPoint x: 373, endPoint y: 218, distance: 205.4
click at [335, 161] on quentale-workspace at bounding box center [306, 148] width 612 height 296
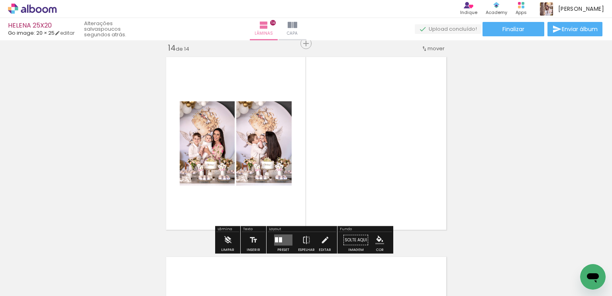
scroll to position [0, 1597]
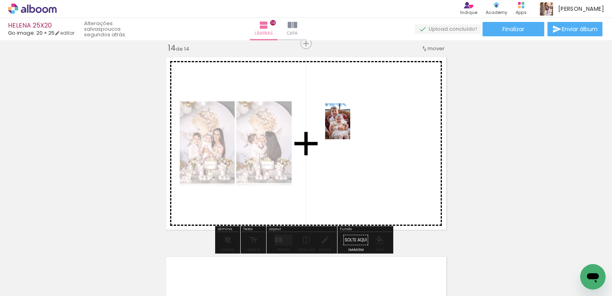
drag, startPoint x: 558, startPoint y: 260, endPoint x: 346, endPoint y: 123, distance: 252.2
click at [346, 123] on quentale-workspace at bounding box center [306, 148] width 612 height 296
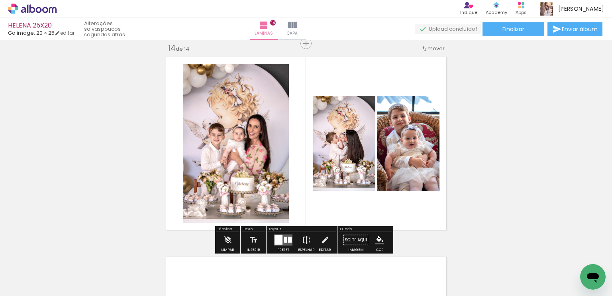
click at [277, 233] on div at bounding box center [284, 240] width 22 height 16
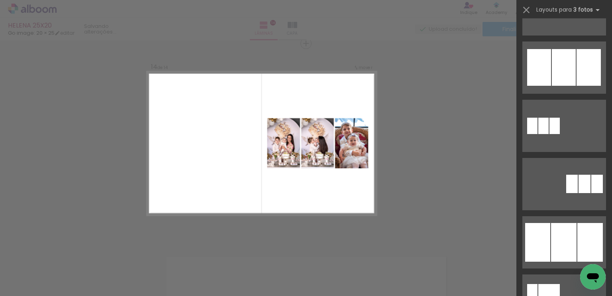
scroll to position [518, 0]
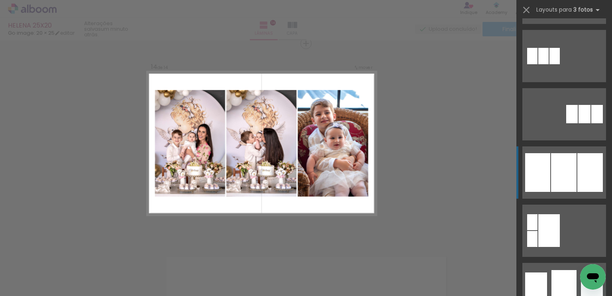
click at [565, 167] on div at bounding box center [564, 172] width 26 height 39
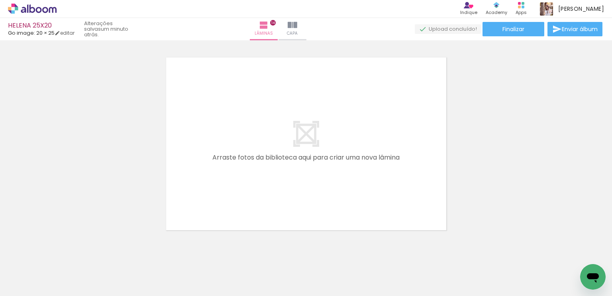
scroll to position [2819, 0]
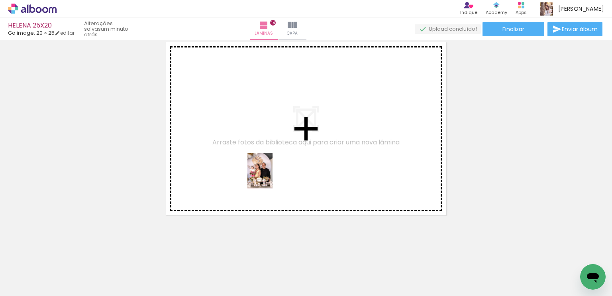
drag, startPoint x: 281, startPoint y: 272, endPoint x: 306, endPoint y: 263, distance: 27.5
click at [271, 175] on quentale-workspace at bounding box center [306, 148] width 612 height 296
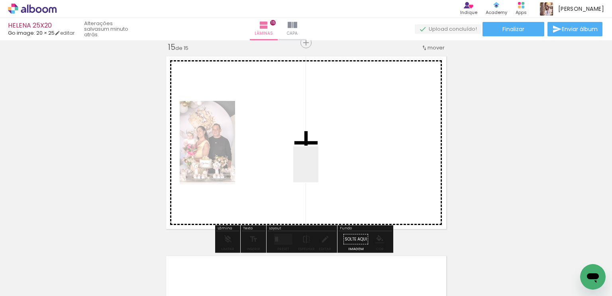
drag, startPoint x: 310, startPoint y: 268, endPoint x: 359, endPoint y: 253, distance: 51.3
click at [317, 166] on quentale-workspace at bounding box center [306, 148] width 612 height 296
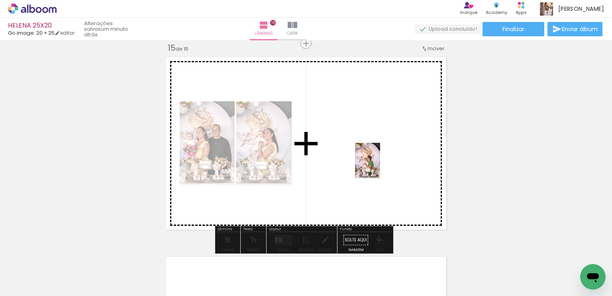
drag, startPoint x: 365, startPoint y: 272, endPoint x: 379, endPoint y: 167, distance: 106.1
click at [379, 167] on quentale-workspace at bounding box center [306, 148] width 612 height 296
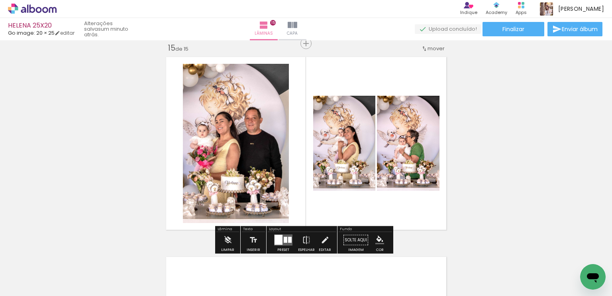
click at [281, 239] on quentale-layouter at bounding box center [283, 239] width 18 height 11
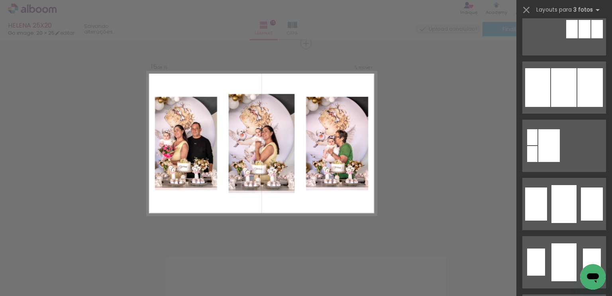
scroll to position [598, 0]
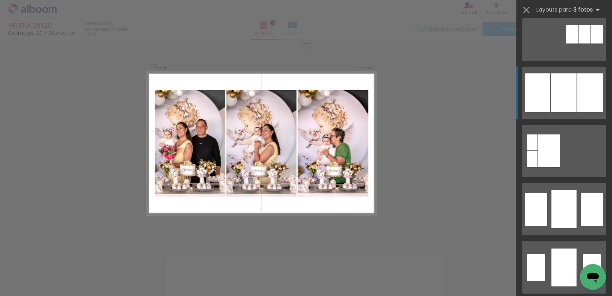
click at [571, 85] on div at bounding box center [564, 92] width 26 height 39
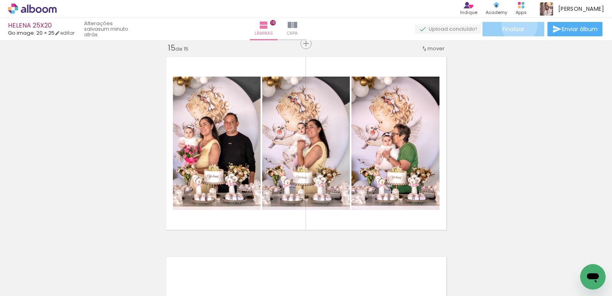
click at [516, 26] on span "Finalizar" at bounding box center [513, 29] width 22 height 6
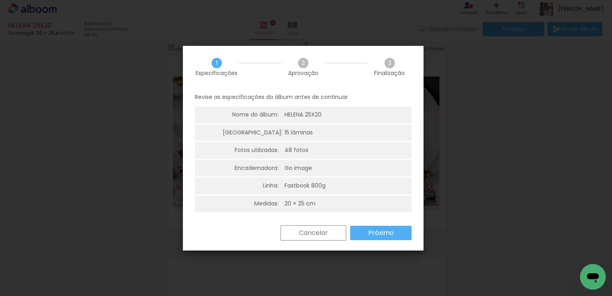
click at [0, 0] on slot "Próximo" at bounding box center [0, 0] width 0 height 0
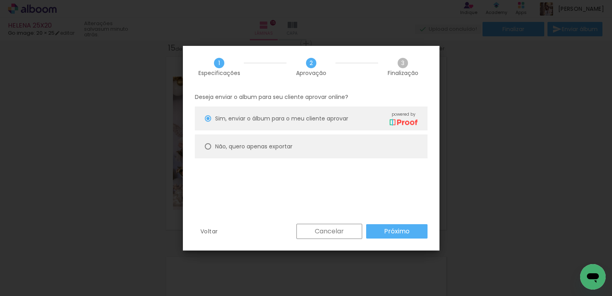
click at [207, 144] on div at bounding box center [208, 146] width 6 height 6
type paper-radio-button "on"
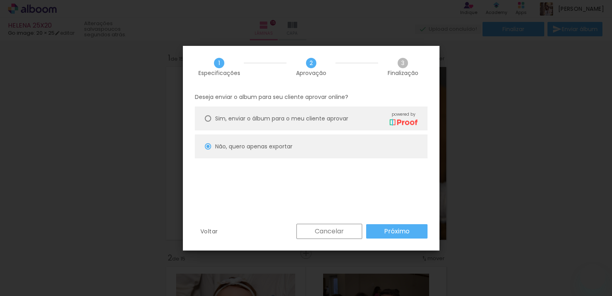
click at [0, 0] on slot "Próximo" at bounding box center [0, 0] width 0 height 0
type input "Alta, 300 DPI"
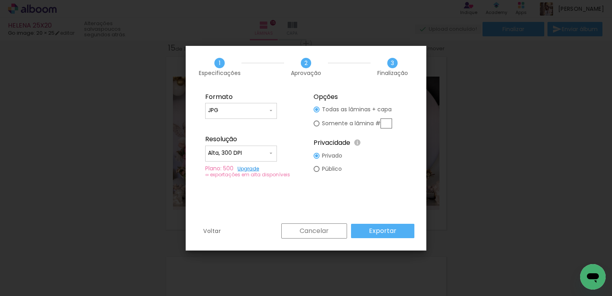
scroll to position [0, 1597]
click at [0, 0] on slot "Exportar" at bounding box center [0, 0] width 0 height 0
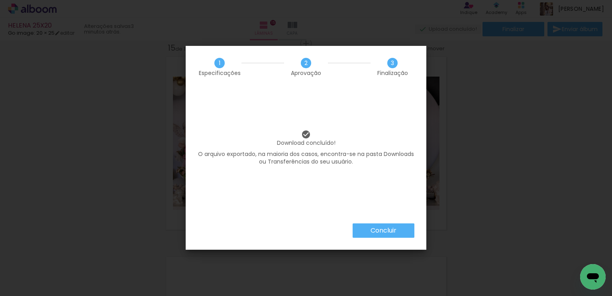
click at [394, 224] on paper-button "Concluir" at bounding box center [384, 230] width 62 height 14
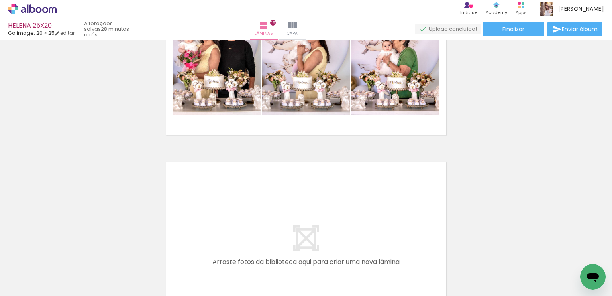
scroll to position [0, 1597]
